Goal: Task Accomplishment & Management: Manage account settings

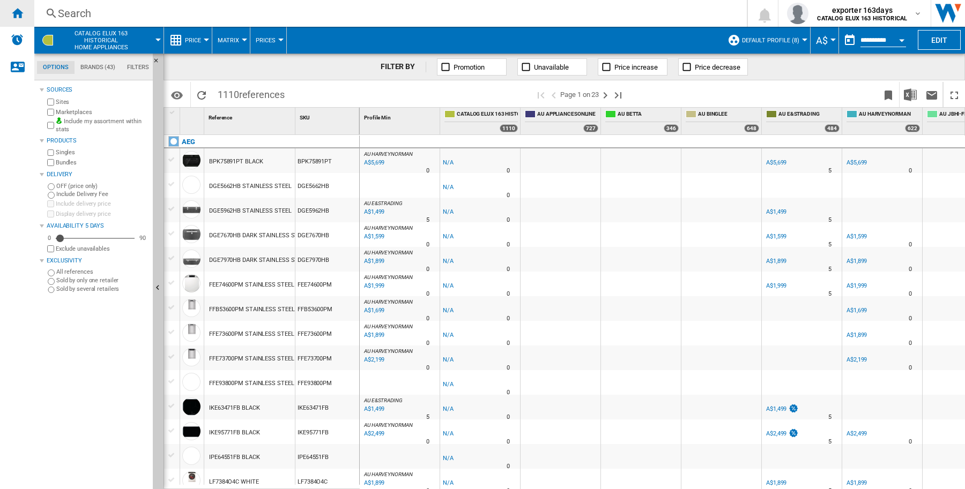
click at [17, 20] on div "Home" at bounding box center [17, 13] width 34 height 27
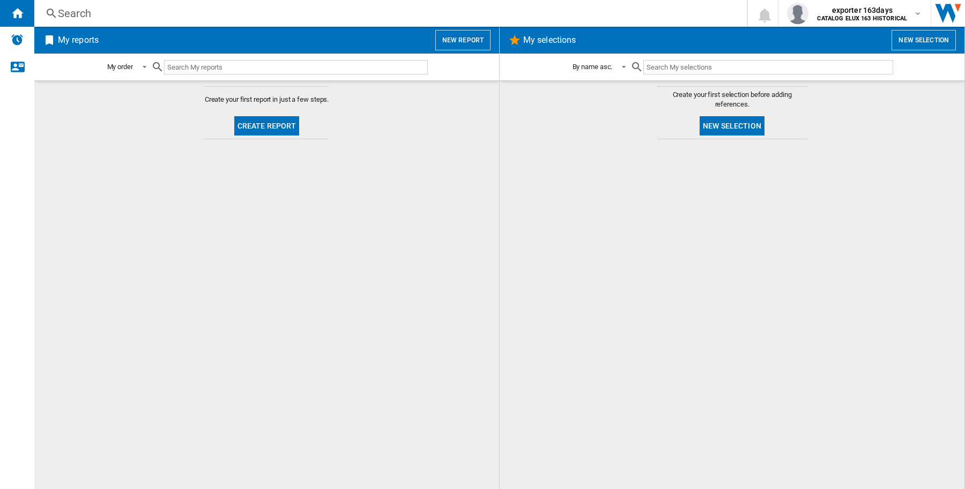
click at [760, 128] on button "New selection" at bounding box center [731, 125] width 65 height 19
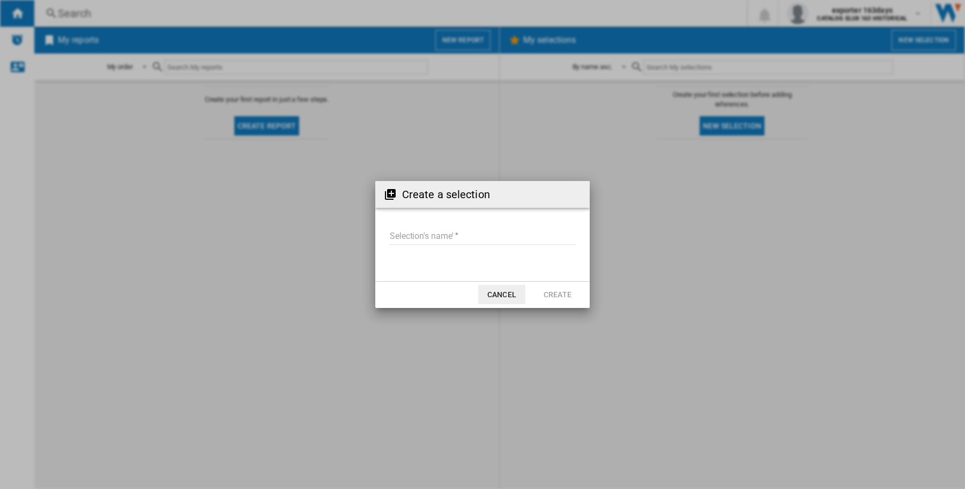
click at [476, 233] on input "Selection's name'" at bounding box center [482, 237] width 186 height 16
type input "*"
click at [557, 293] on button "Create" at bounding box center [557, 294] width 47 height 19
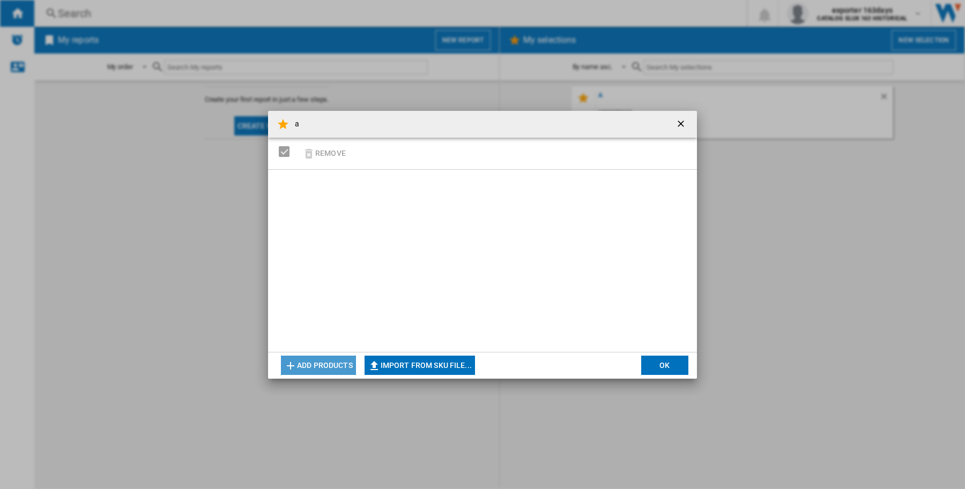
click at [323, 362] on button "Add products" at bounding box center [318, 365] width 75 height 19
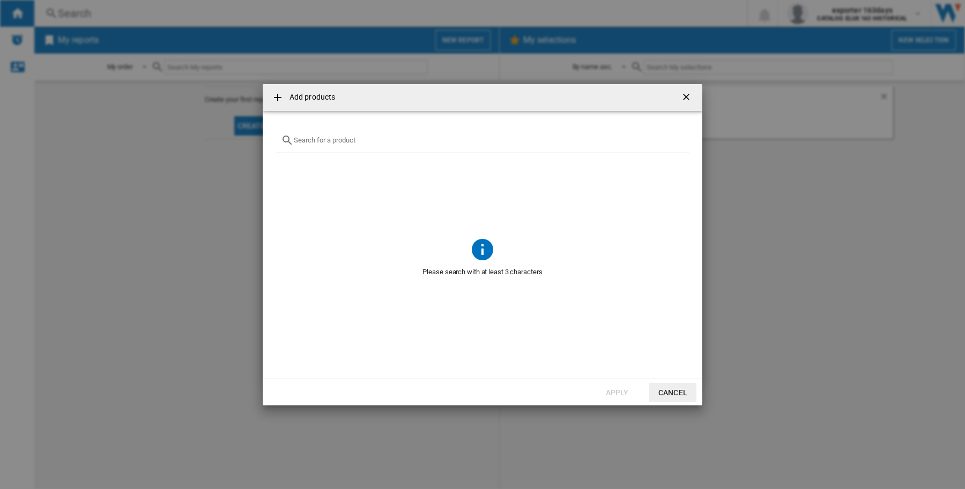
click at [690, 94] on ng-md-icon "getI18NText('BUTTONS.CLOSE_DIALOG')" at bounding box center [687, 98] width 13 height 13
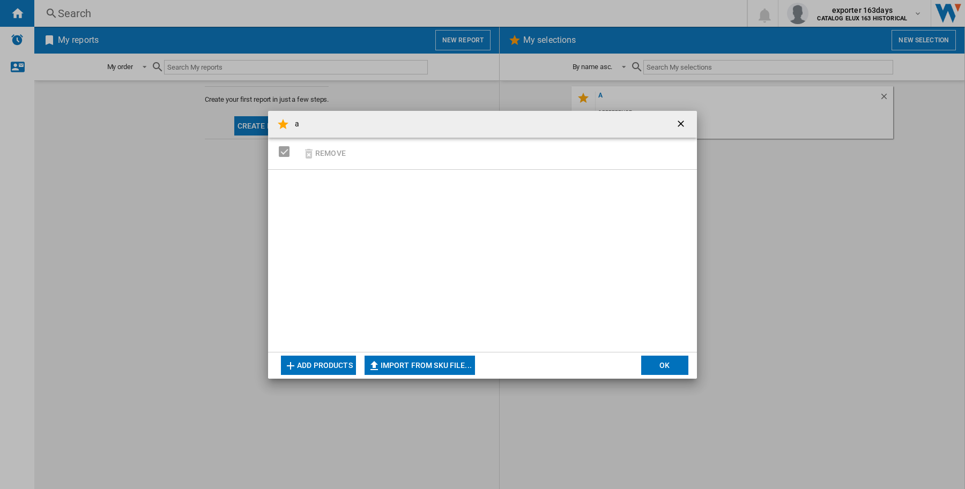
drag, startPoint x: 840, startPoint y: 323, endPoint x: 826, endPoint y: 298, distance: 29.0
click at [838, 323] on div "a Remove Add products Import from SKU file... Import manually... OK" at bounding box center [482, 244] width 965 height 489
click at [686, 122] on ng-md-icon "getI18NText('BUTTONS.CLOSE_DIALOG')" at bounding box center [681, 124] width 13 height 13
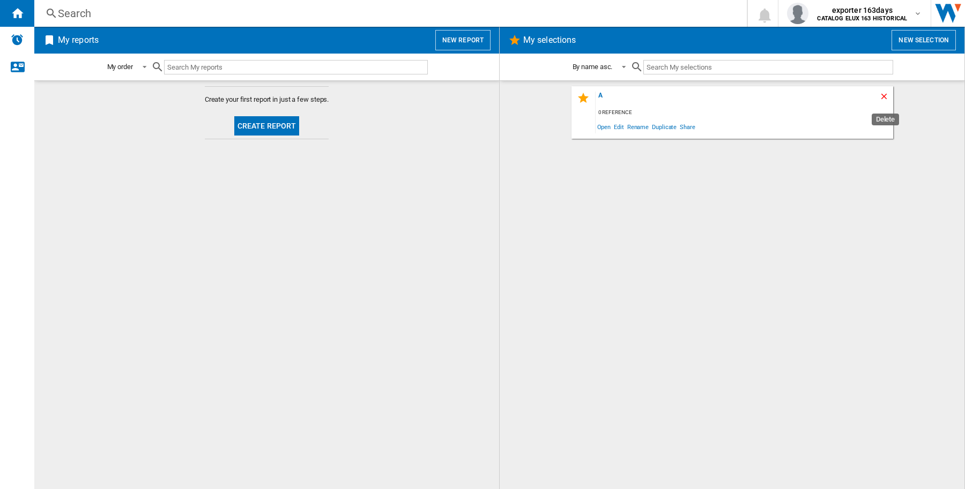
click at [879, 95] on ng-md-icon "Delete" at bounding box center [885, 98] width 13 height 13
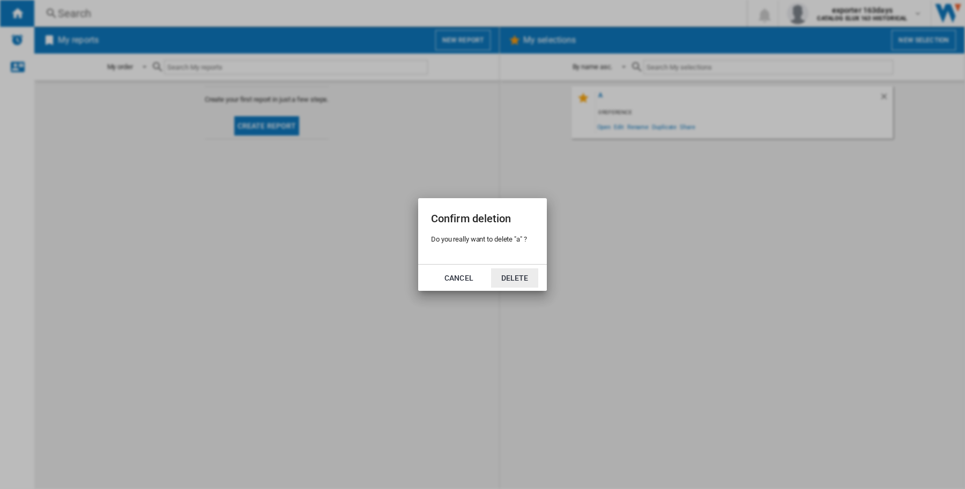
click at [528, 279] on button "Delete" at bounding box center [514, 277] width 47 height 19
